Goal: Task Accomplishment & Management: Manage account settings

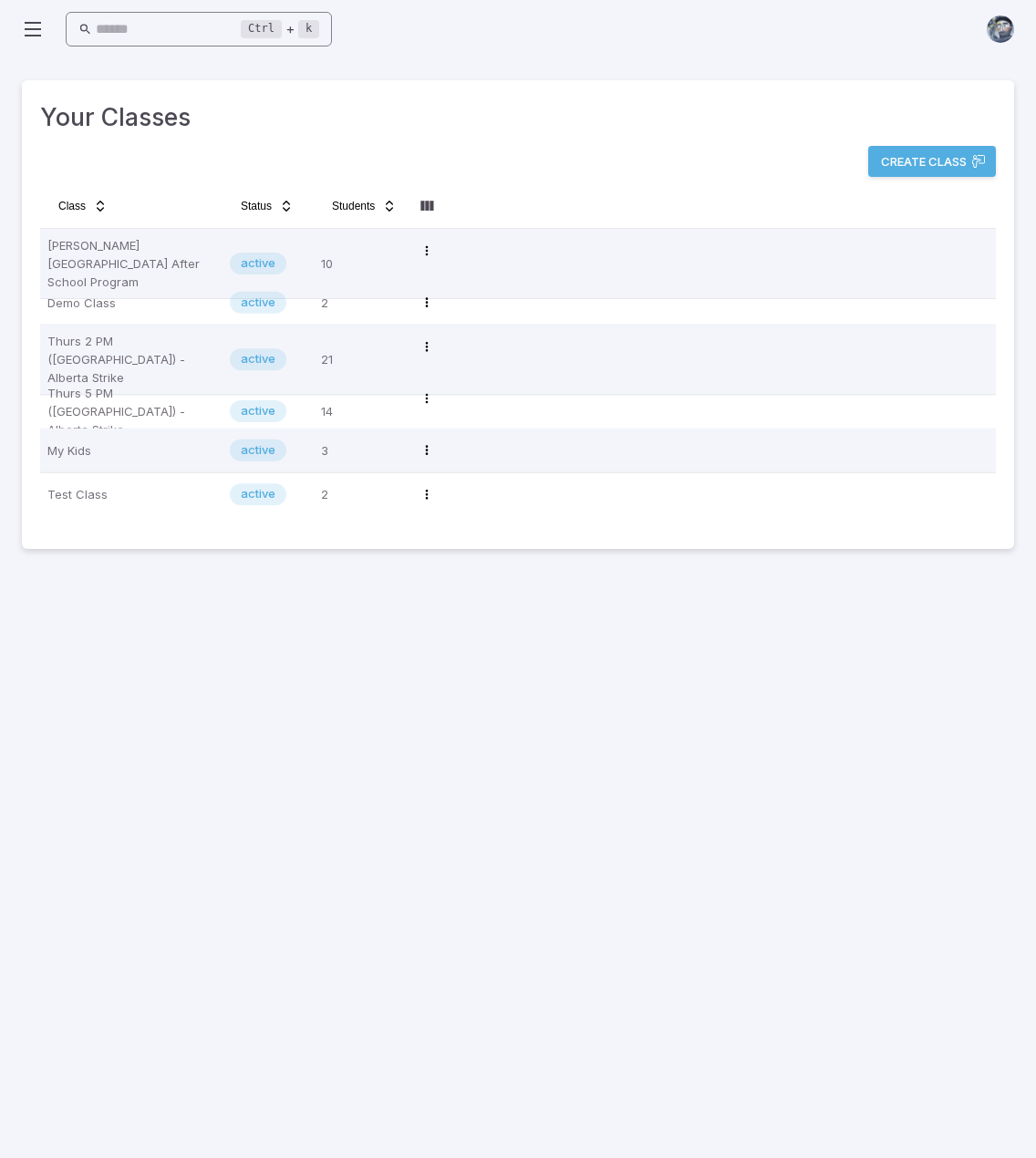
click at [200, 37] on input "text" at bounding box center [169, 29] width 146 height 35
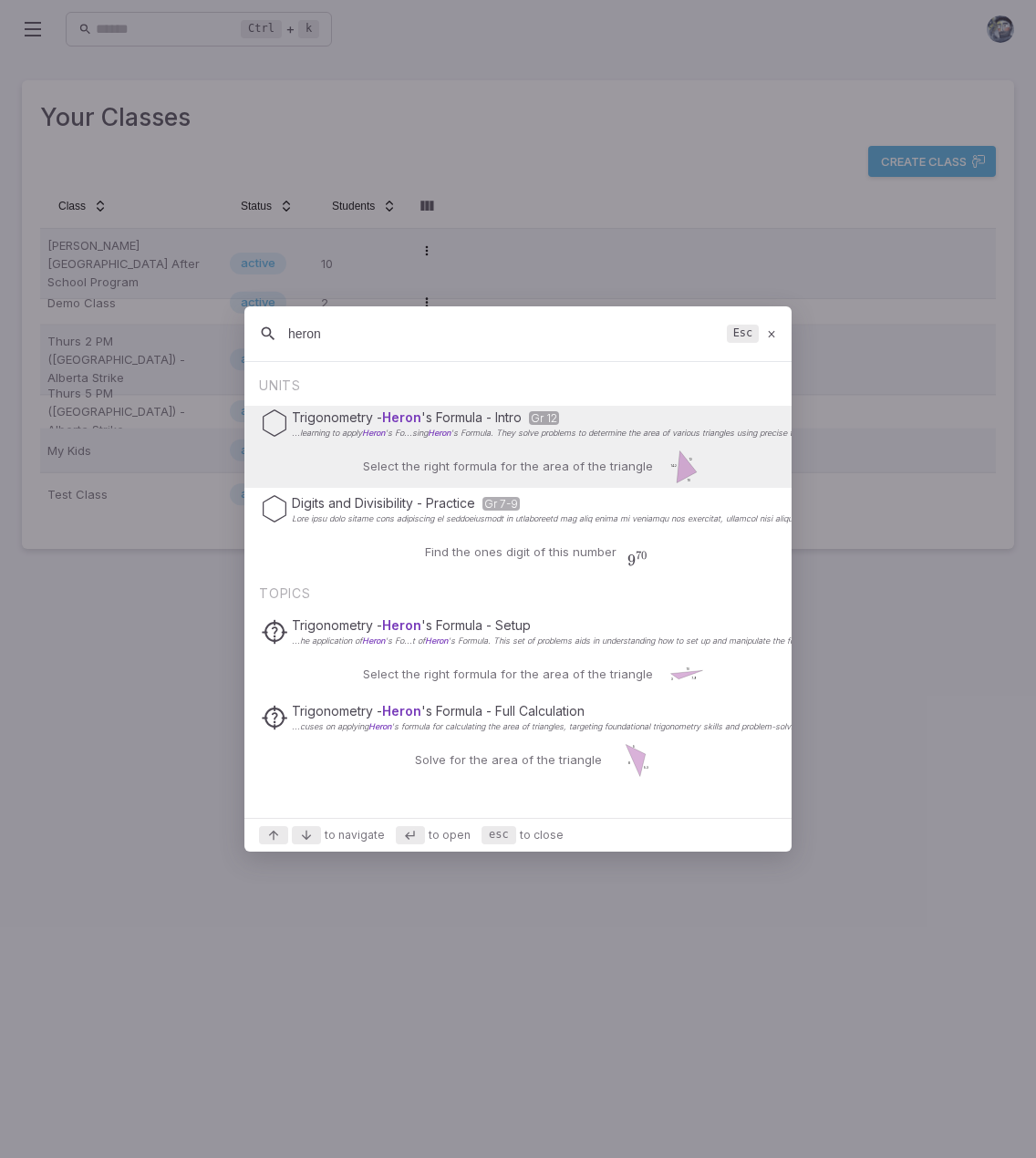
type input "heron"
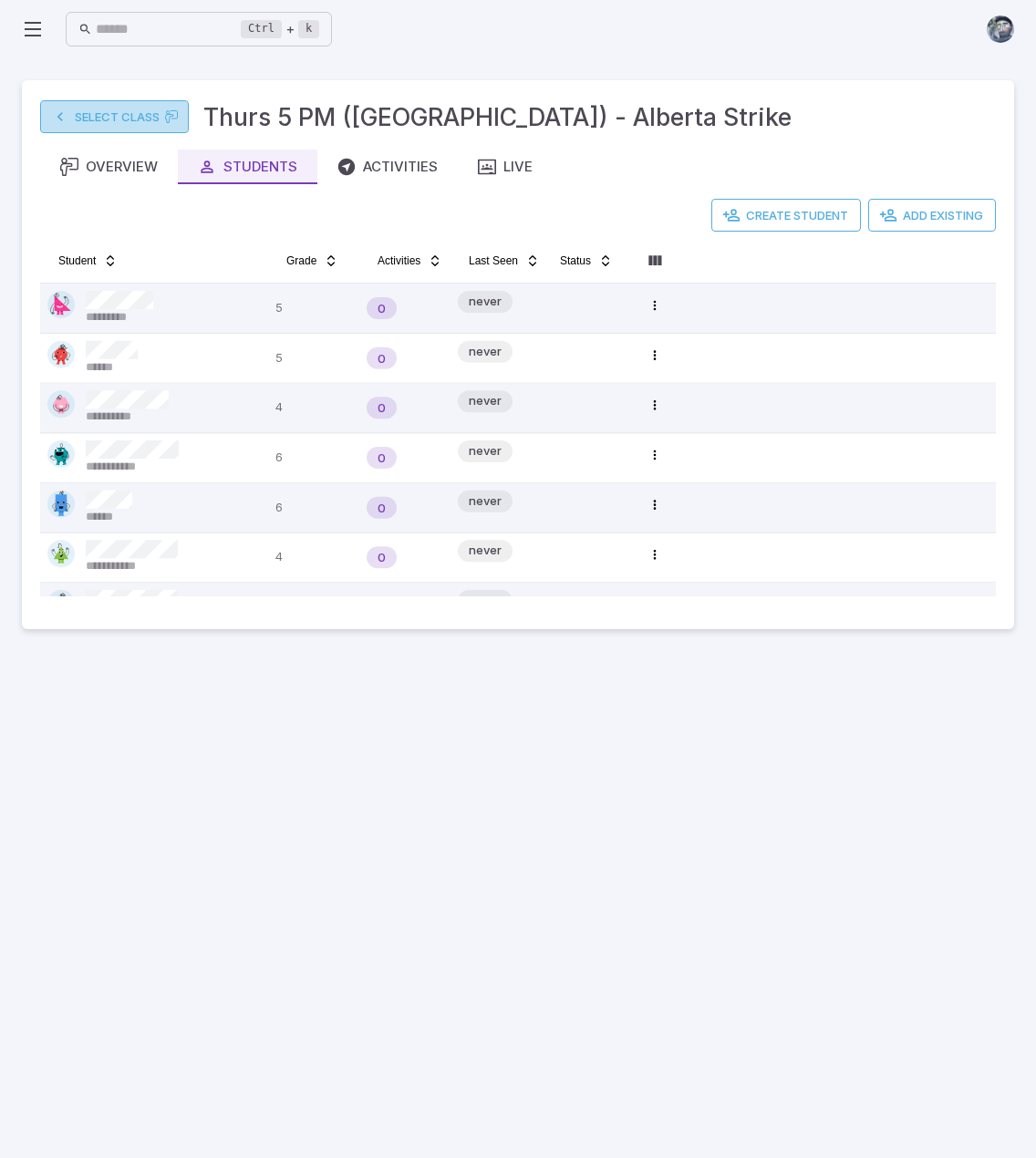
click at [104, 122] on link "Select Class" at bounding box center [114, 116] width 148 height 32
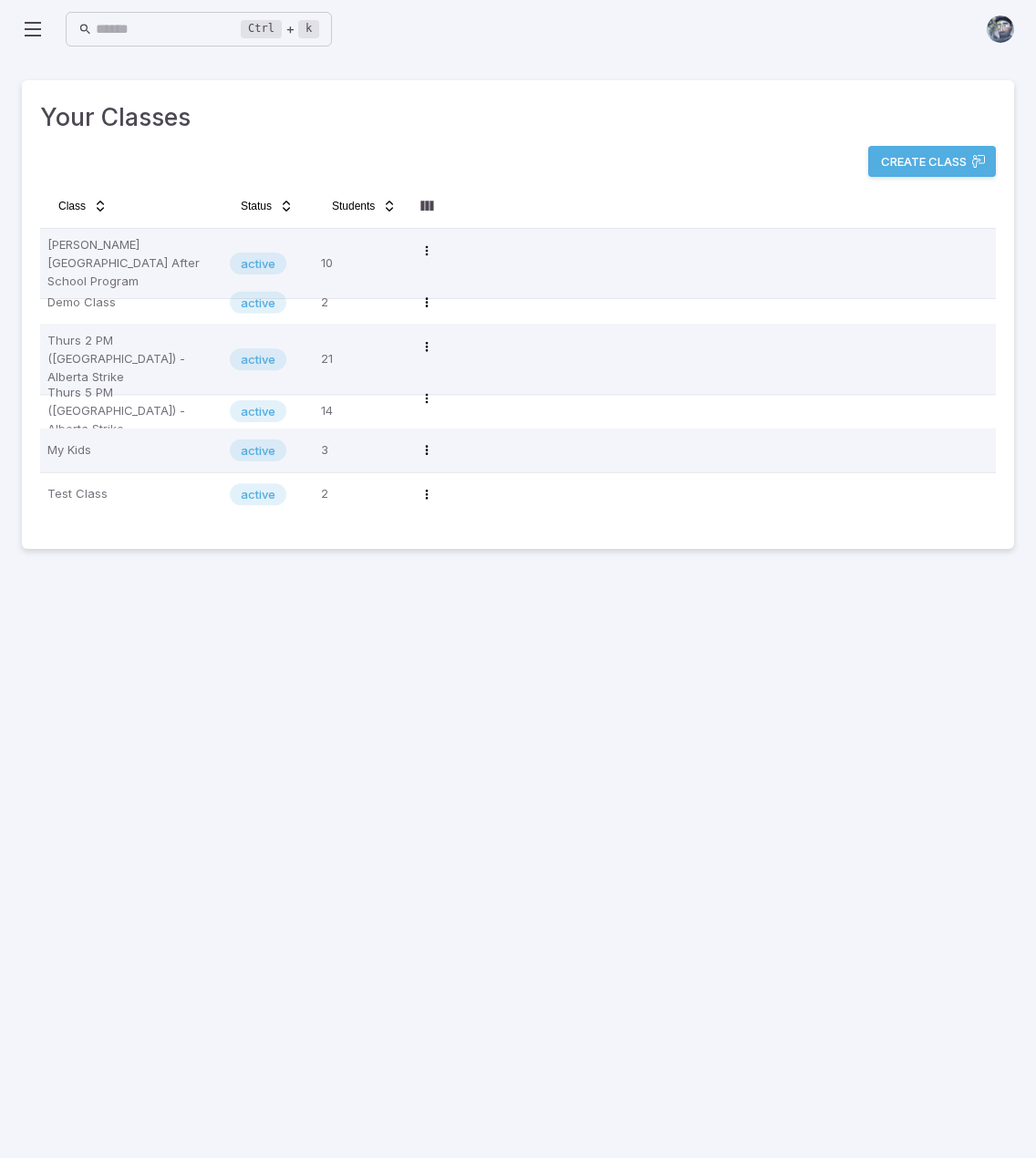
click at [40, 25] on icon at bounding box center [32, 29] width 22 height 22
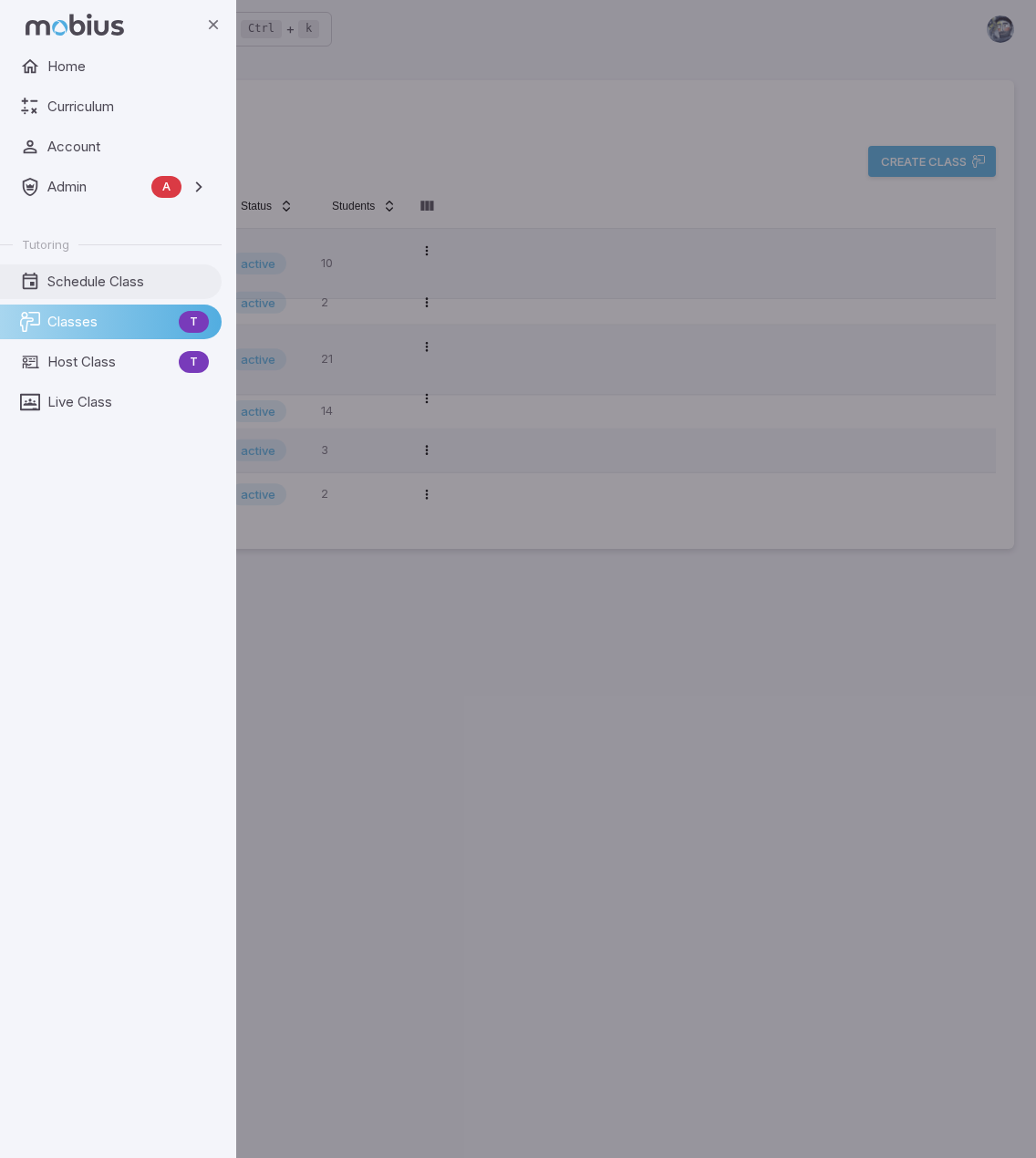
click at [73, 278] on span "Schedule Class" at bounding box center [128, 282] width 161 height 20
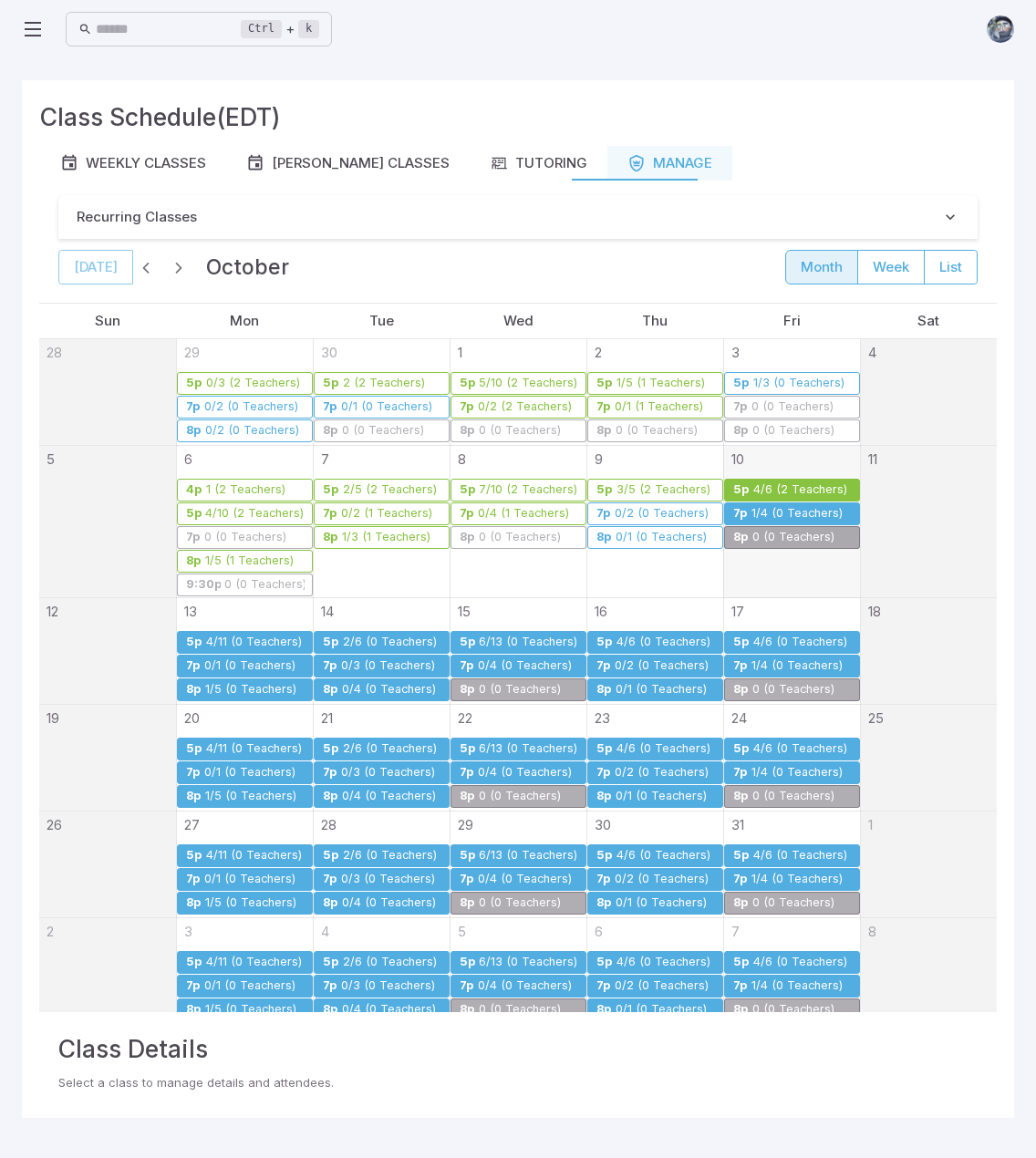
click at [799, 513] on div "1/4 (0 Teachers)" at bounding box center [797, 514] width 93 height 14
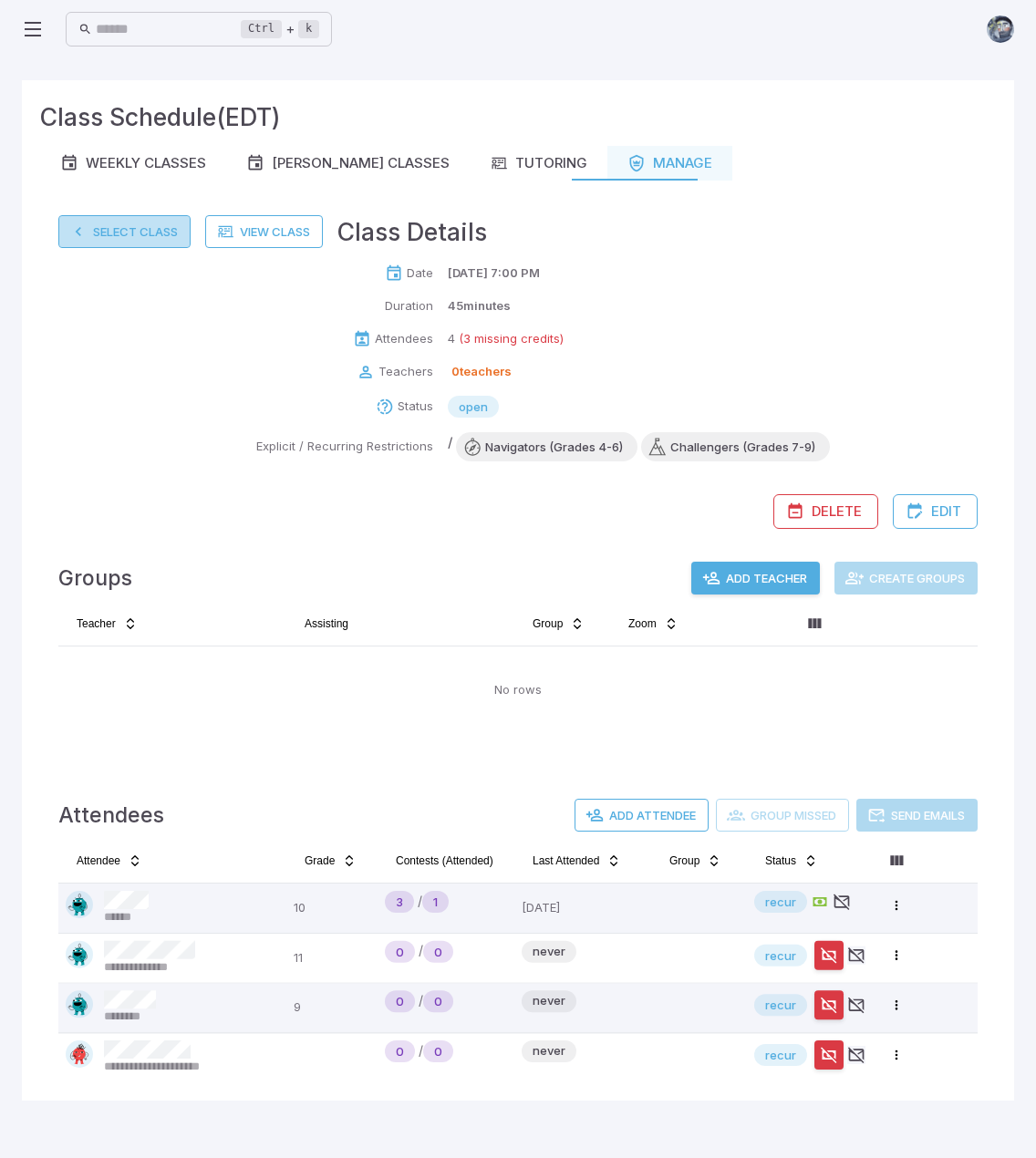
click at [122, 233] on button "Select Class" at bounding box center [124, 231] width 132 height 32
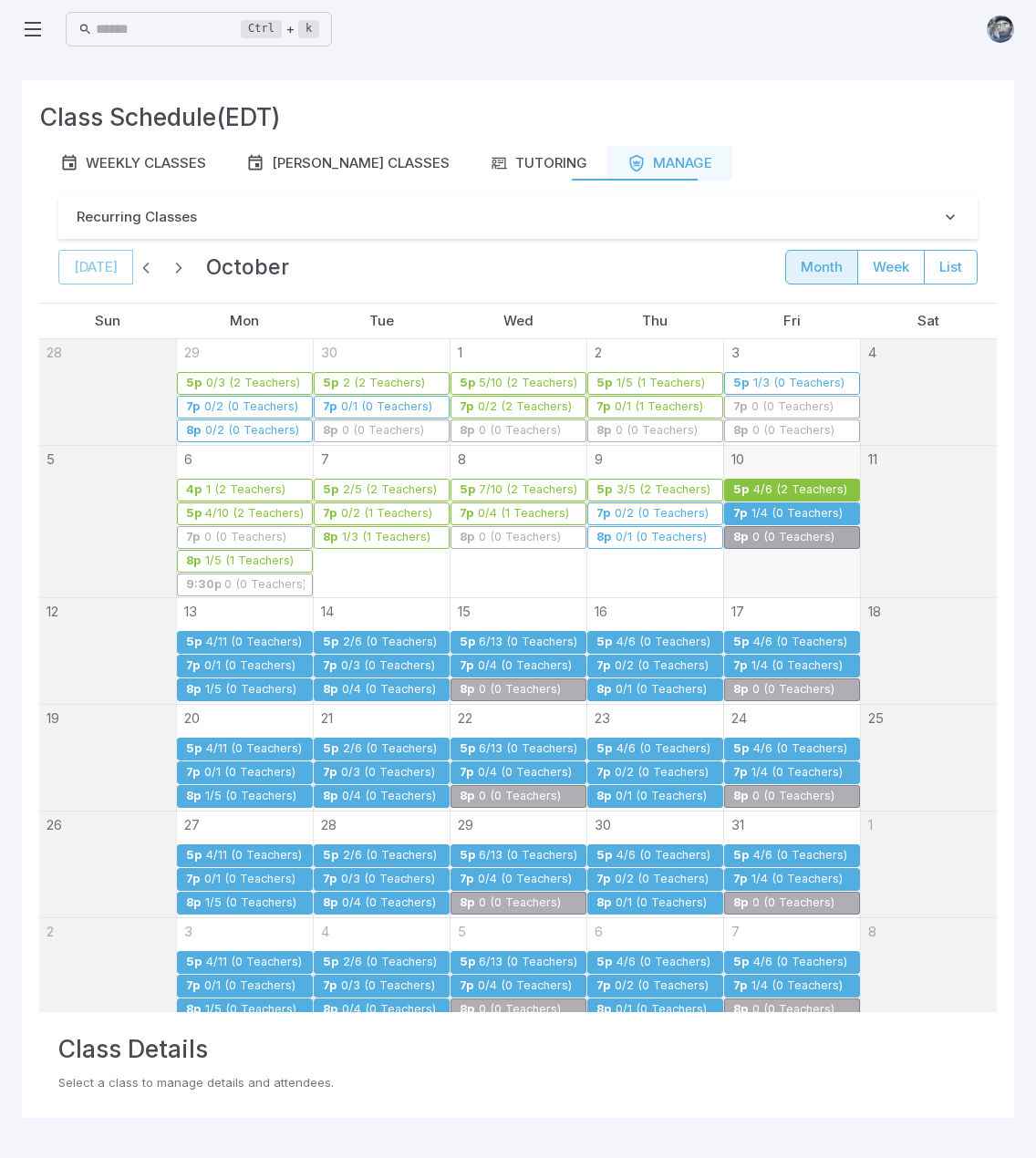
click at [752, 483] on div "4/6 (2 Teachers)" at bounding box center [801, 490] width 96 height 14
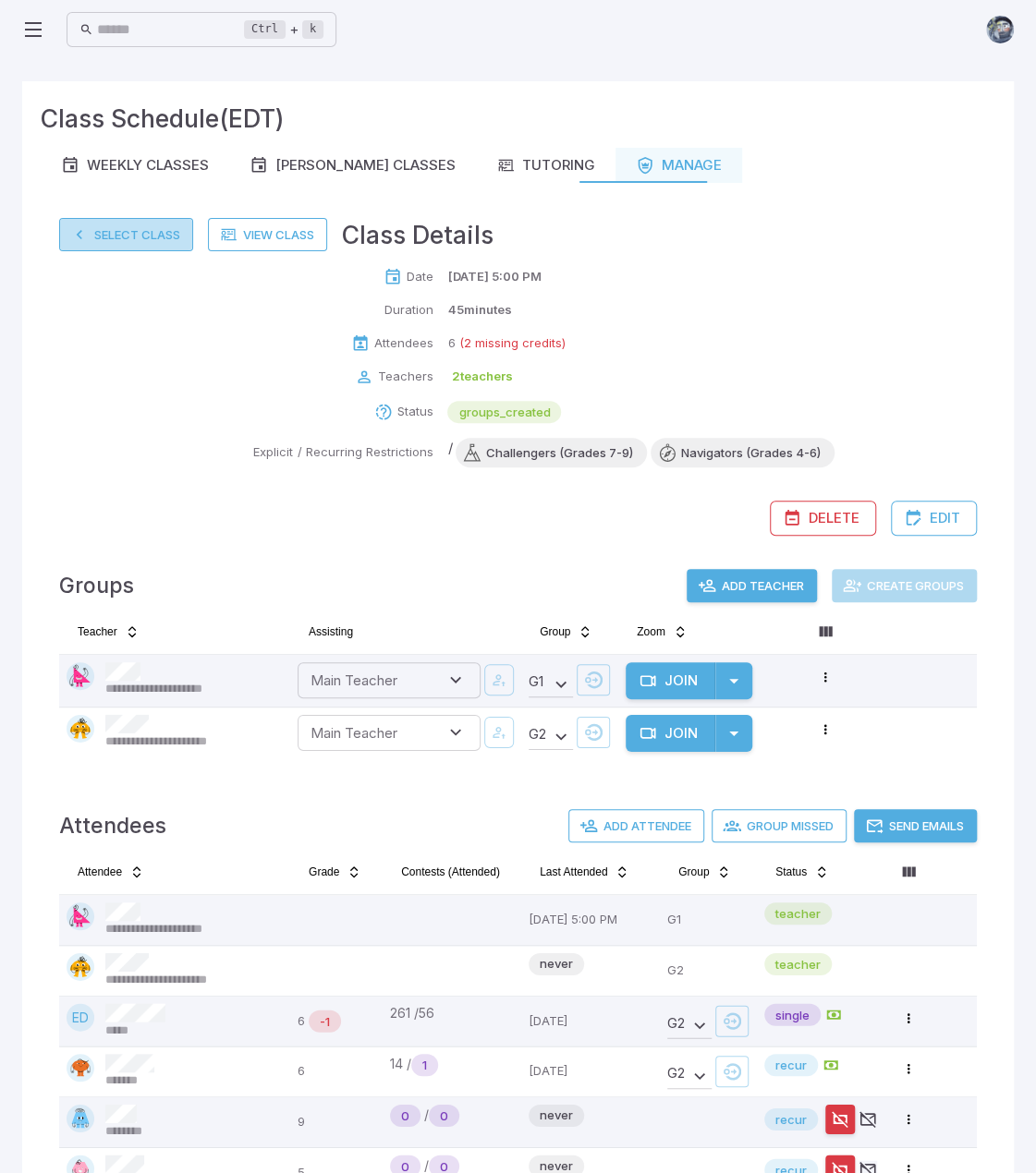
click at [142, 227] on button "Select Class" at bounding box center [125, 234] width 134 height 33
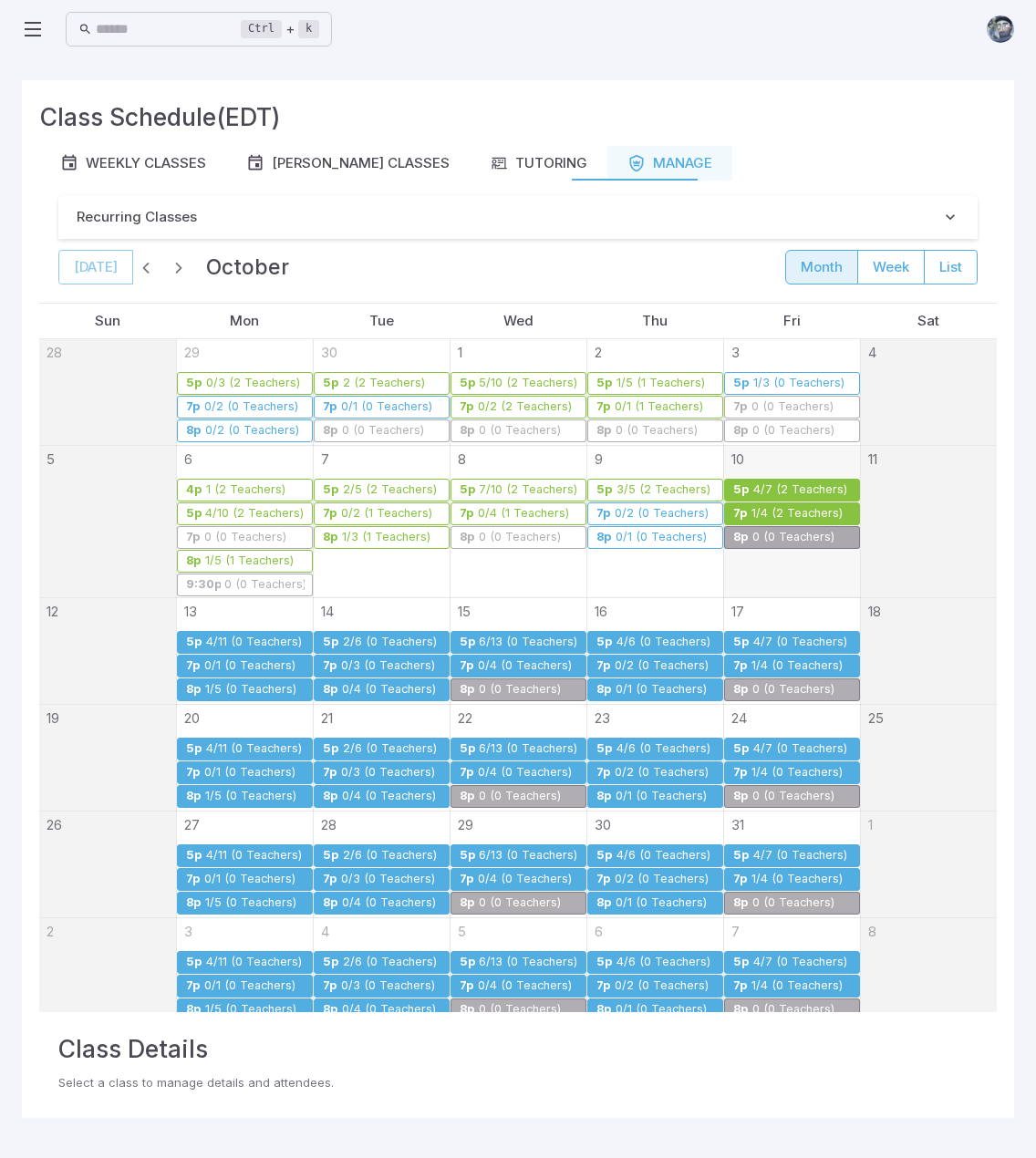
click at [766, 508] on div "1/4 (2 Teachers)" at bounding box center [797, 514] width 93 height 14
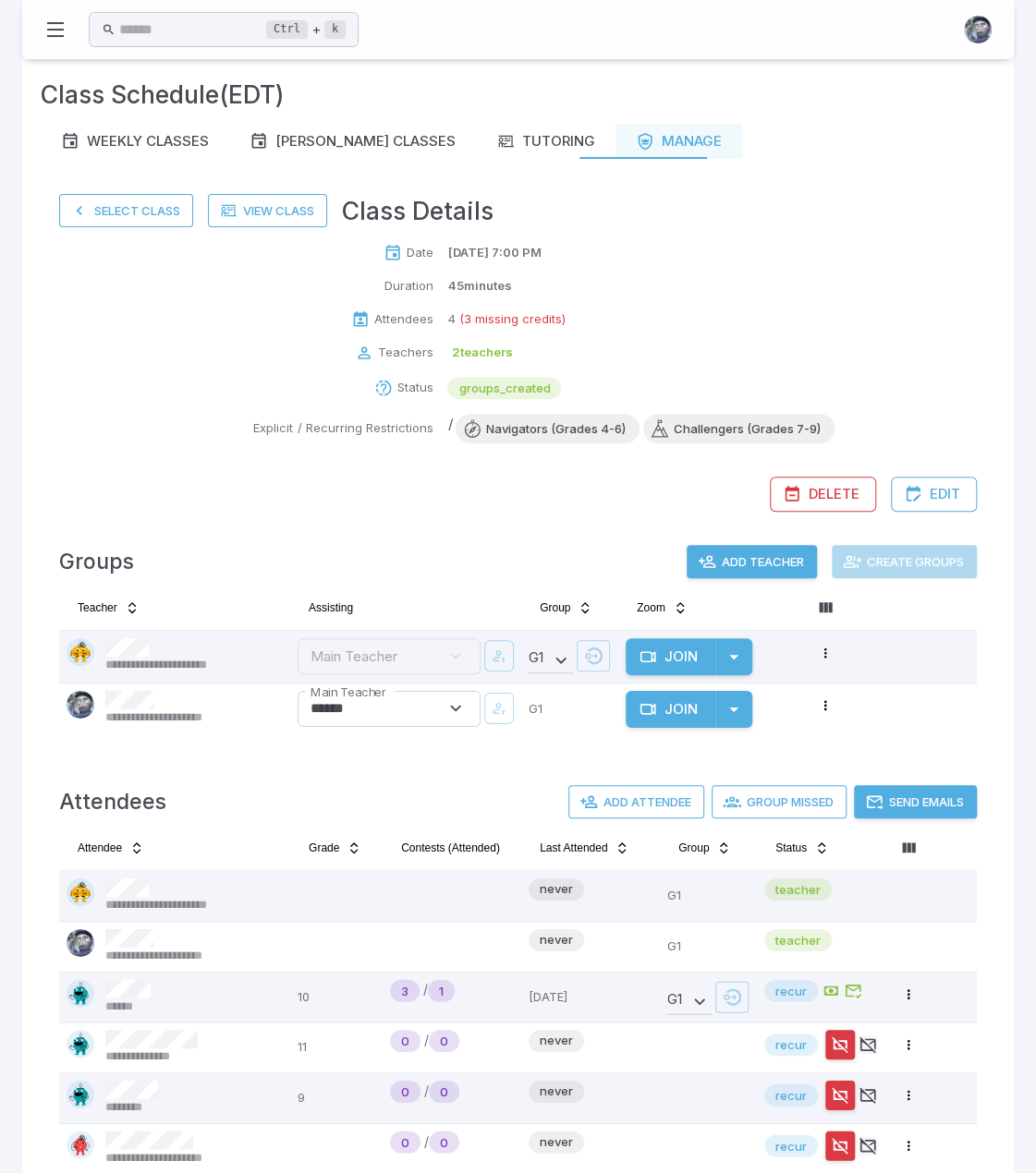
scroll to position [64, 0]
